Goal: Transaction & Acquisition: Download file/media

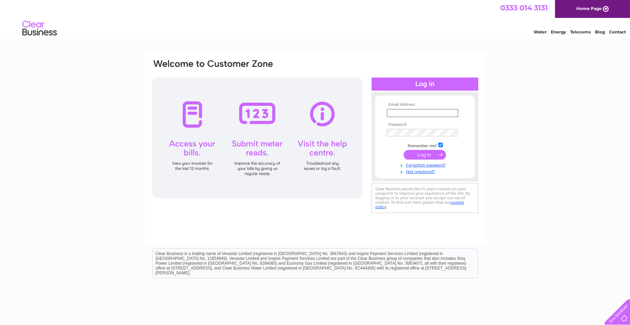
type input "[EMAIL_ADDRESS][DOMAIN_NAME]"
click at [404, 150] on input "submit" at bounding box center [425, 155] width 42 height 10
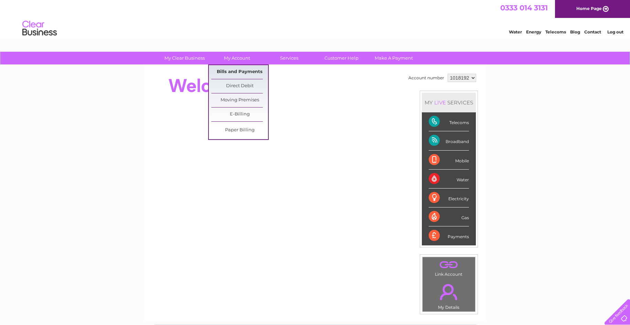
click at [238, 68] on link "Bills and Payments" at bounding box center [239, 72] width 57 height 14
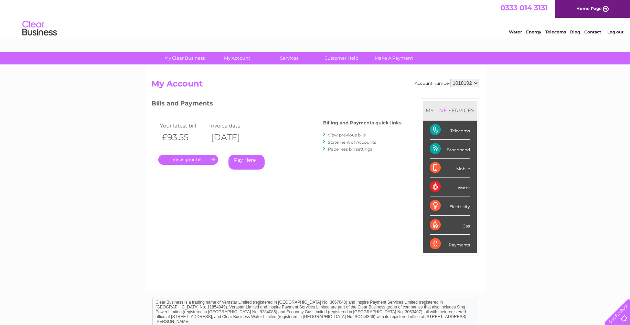
click at [343, 135] on link "View previous bills" at bounding box center [347, 134] width 38 height 5
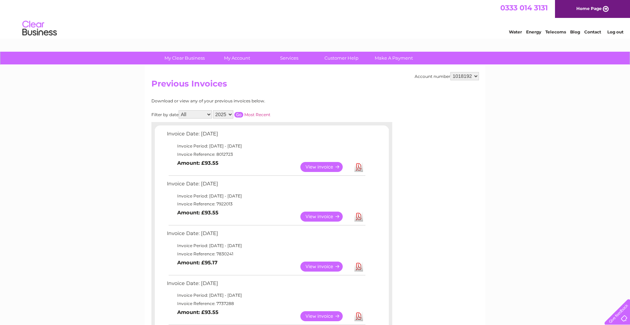
click at [331, 264] on link "View" at bounding box center [326, 266] width 51 height 10
click at [358, 267] on link "Download" at bounding box center [359, 266] width 9 height 10
click at [361, 218] on link "Download" at bounding box center [359, 216] width 9 height 10
click at [356, 168] on link "Download" at bounding box center [359, 167] width 9 height 10
